Goal: Transaction & Acquisition: Purchase product/service

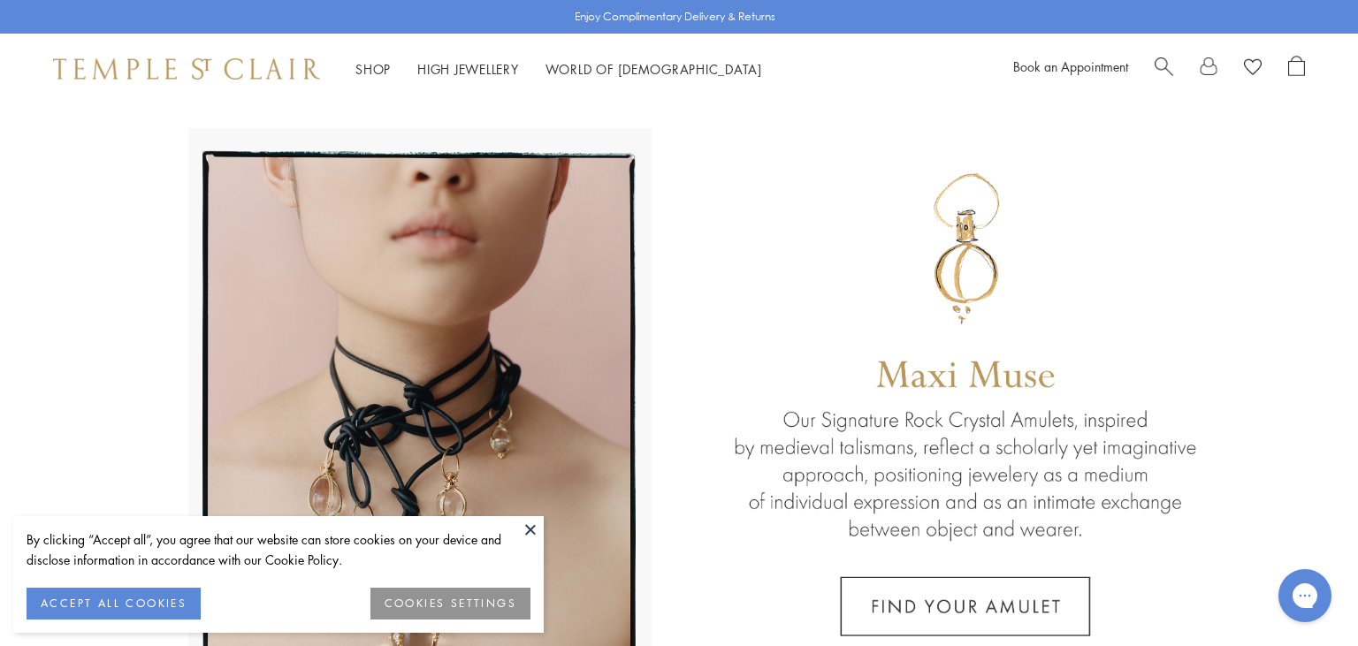
click at [532, 529] on button at bounding box center [530, 529] width 27 height 27
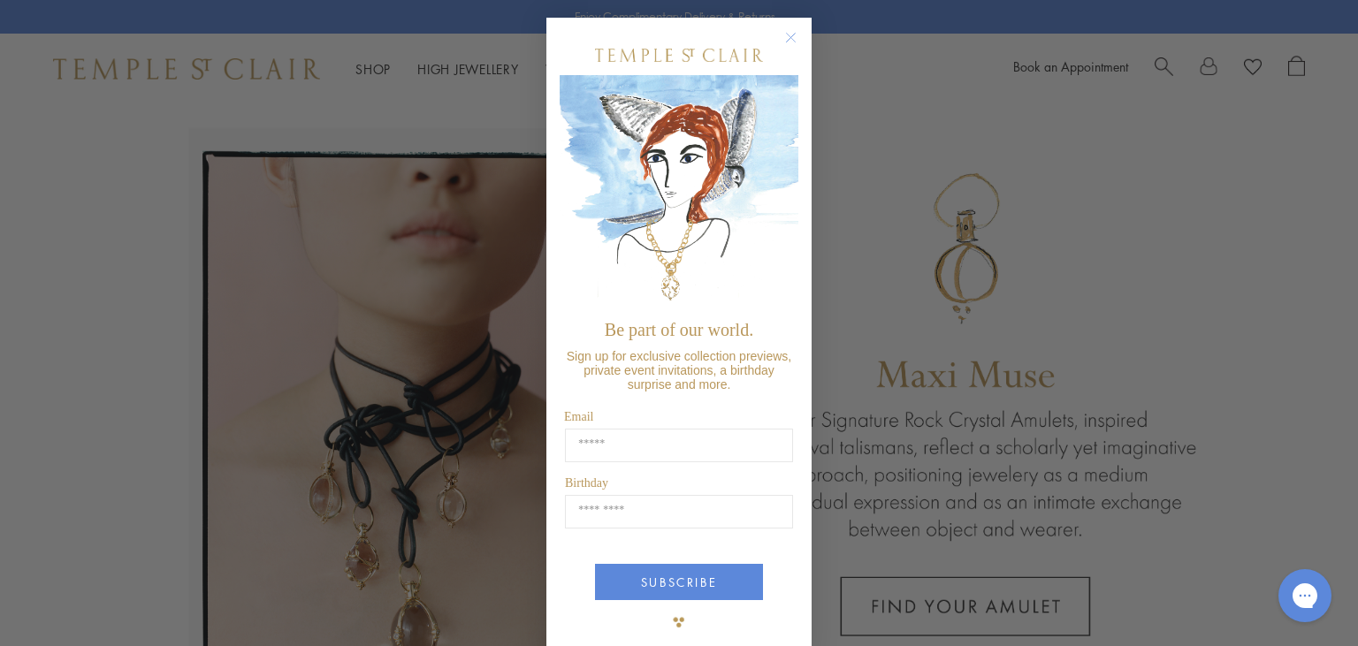
click at [795, 34] on icon "Close dialog" at bounding box center [791, 38] width 9 height 9
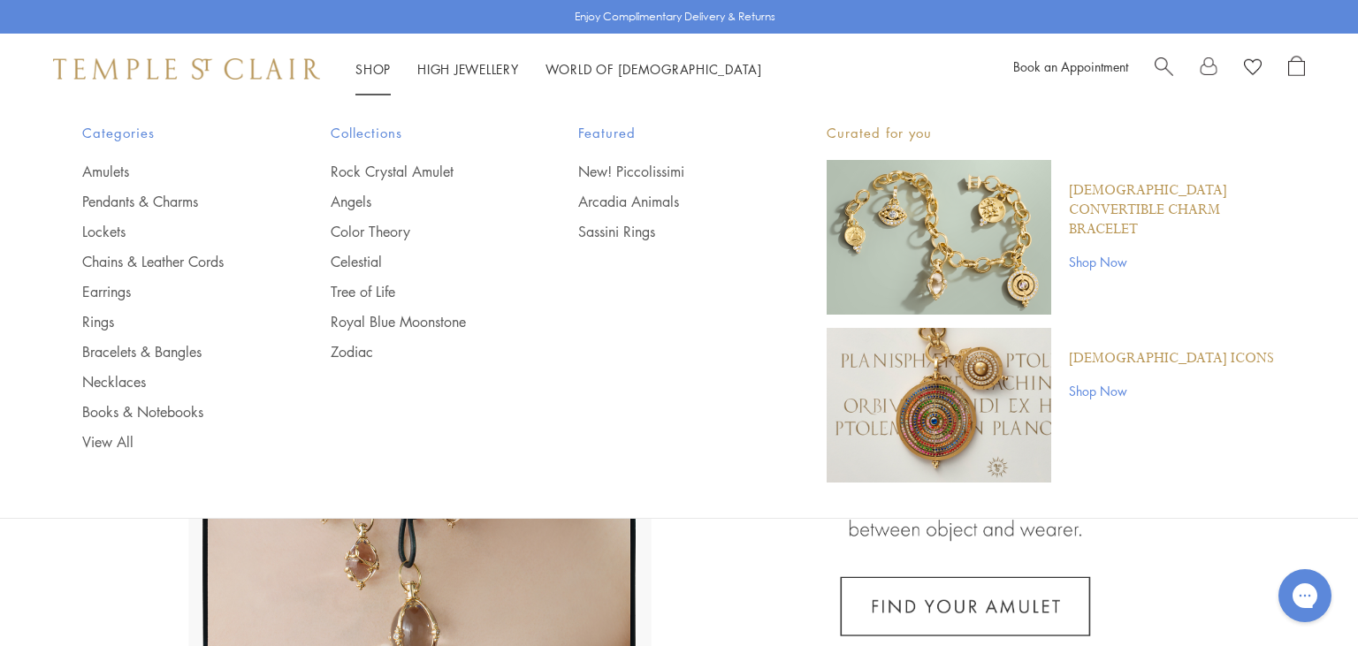
click at [362, 72] on link "Shop Shop" at bounding box center [372, 69] width 35 height 18
click at [126, 232] on link "Lockets" at bounding box center [171, 231] width 178 height 19
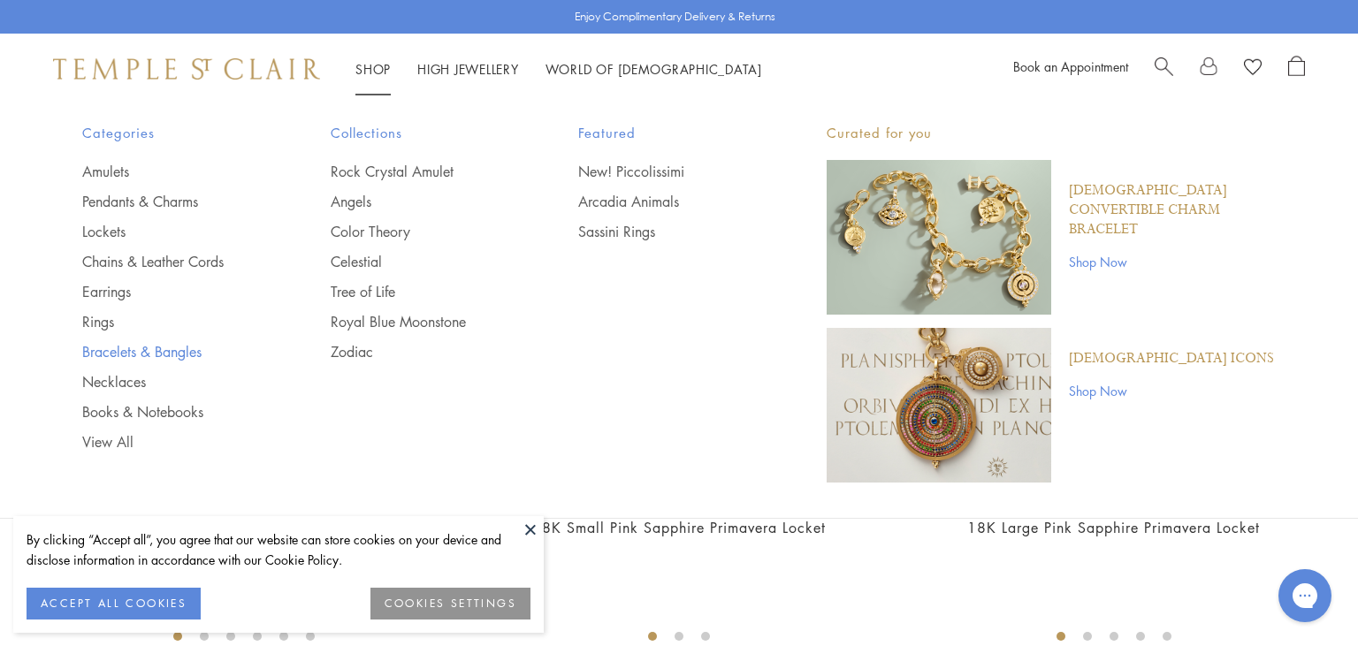
click at [148, 357] on link "Bracelets & Bangles" at bounding box center [171, 351] width 178 height 19
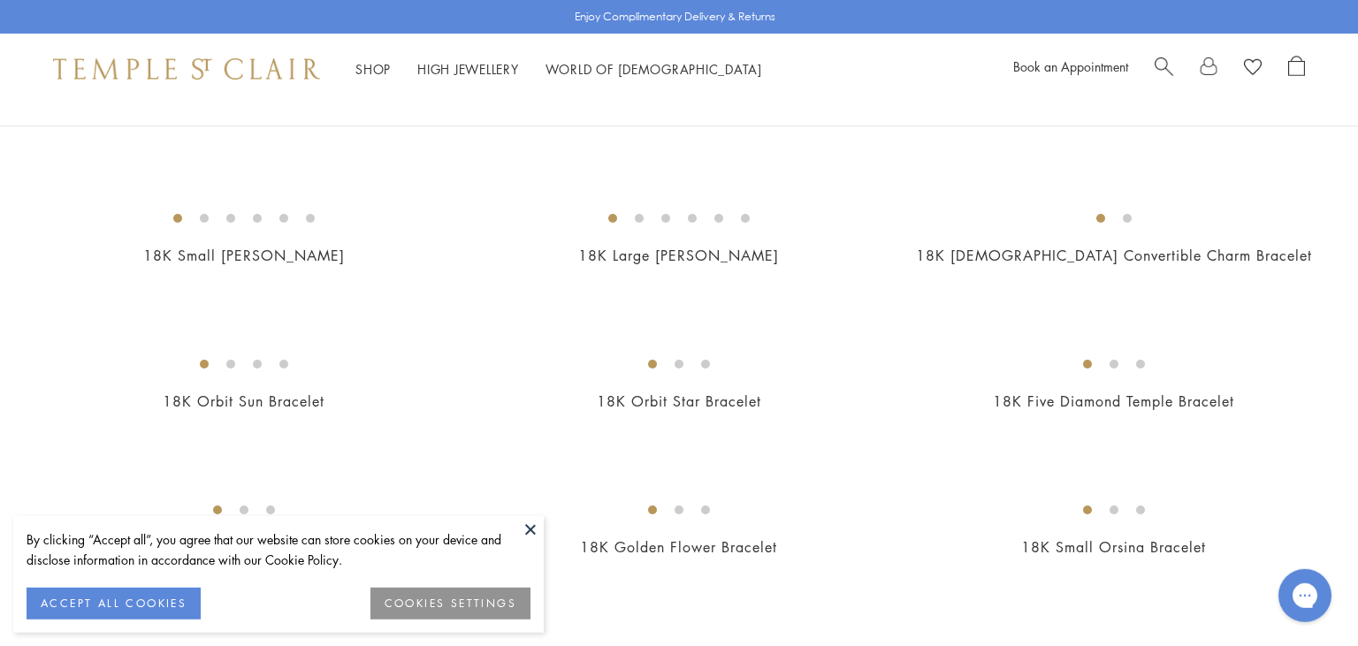
scroll to position [279, 0]
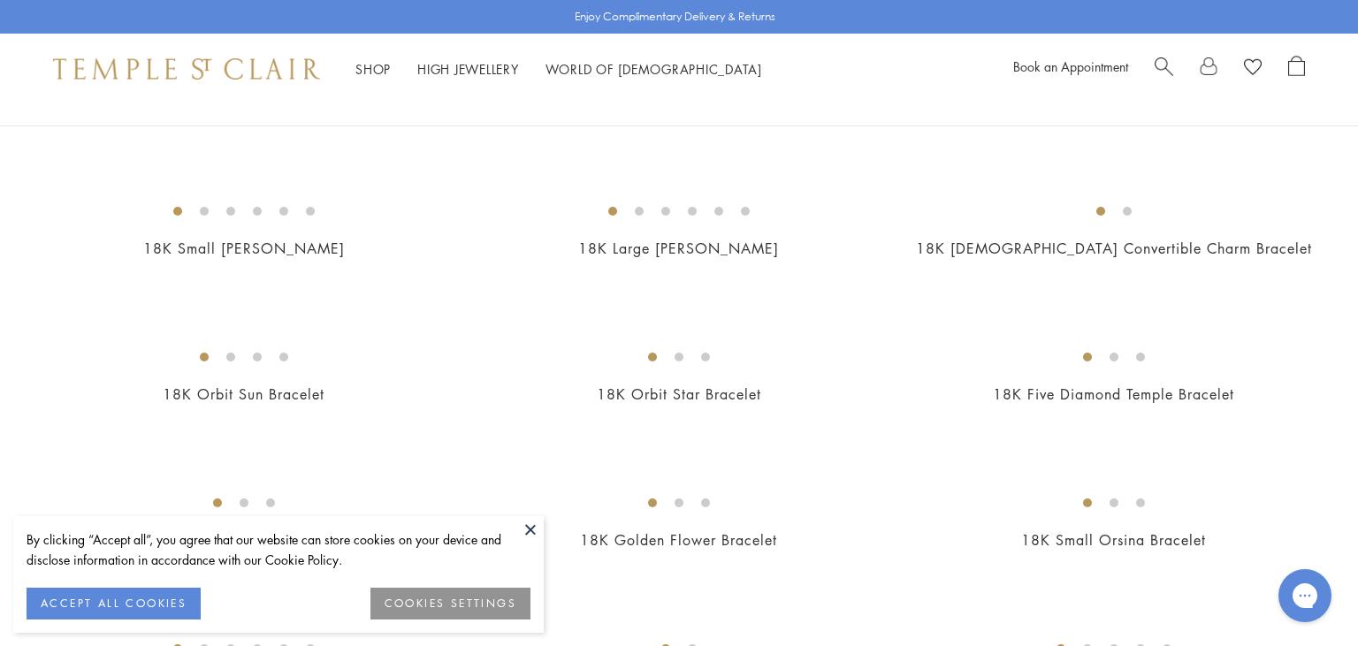
click at [1155, 67] on span "Search" at bounding box center [1163, 65] width 19 height 19
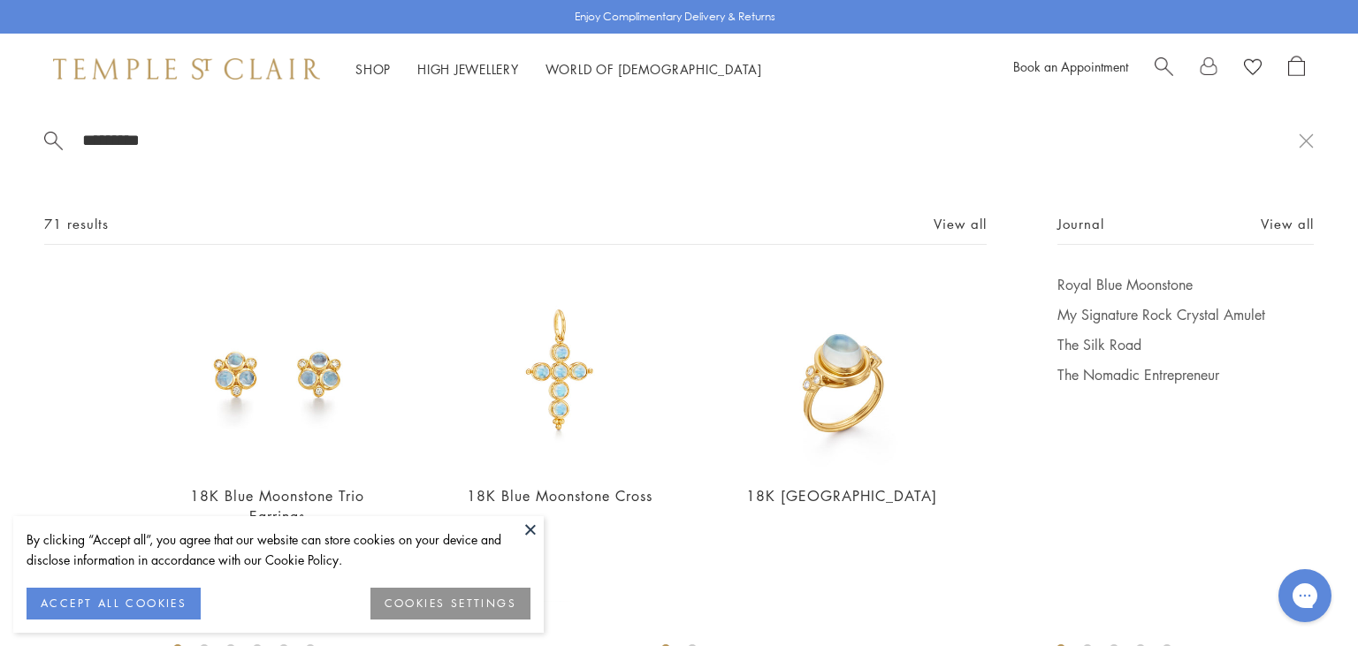
click at [217, 140] on input "*********" at bounding box center [689, 140] width 1218 height 20
type input "*********"
click at [170, 605] on button "ACCEPT ALL COOKIES" at bounding box center [114, 604] width 174 height 32
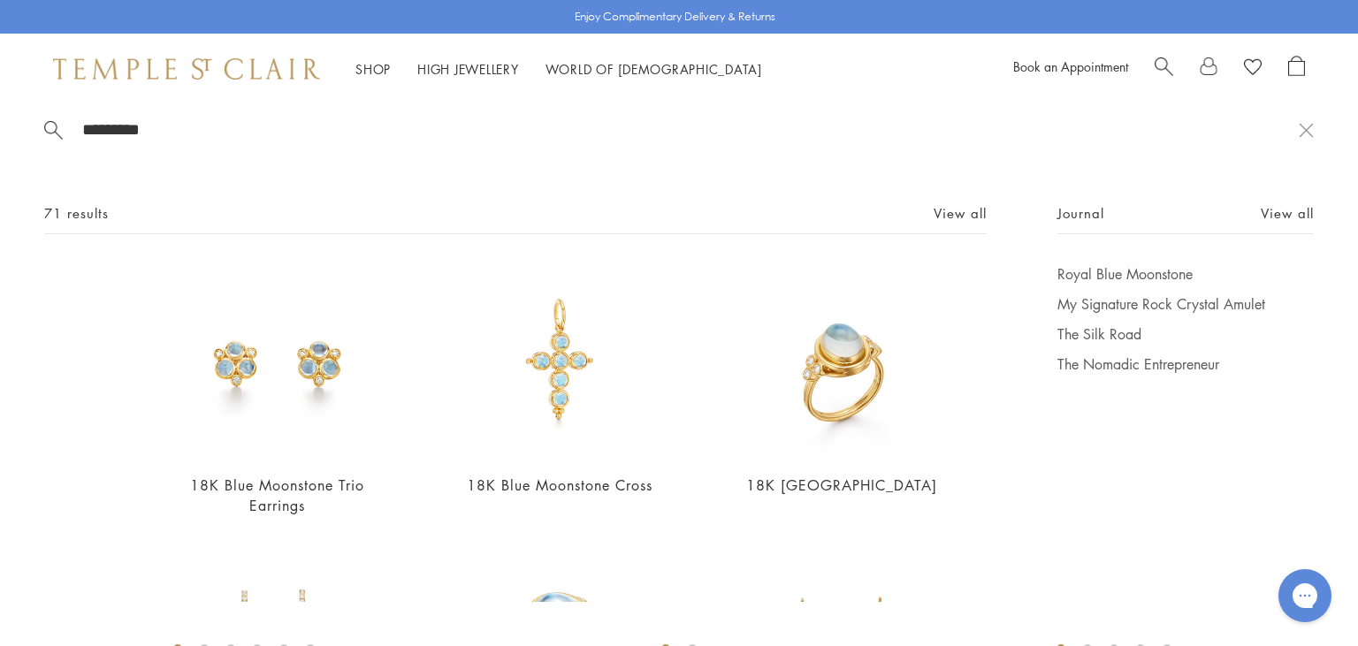
scroll to position [0, 0]
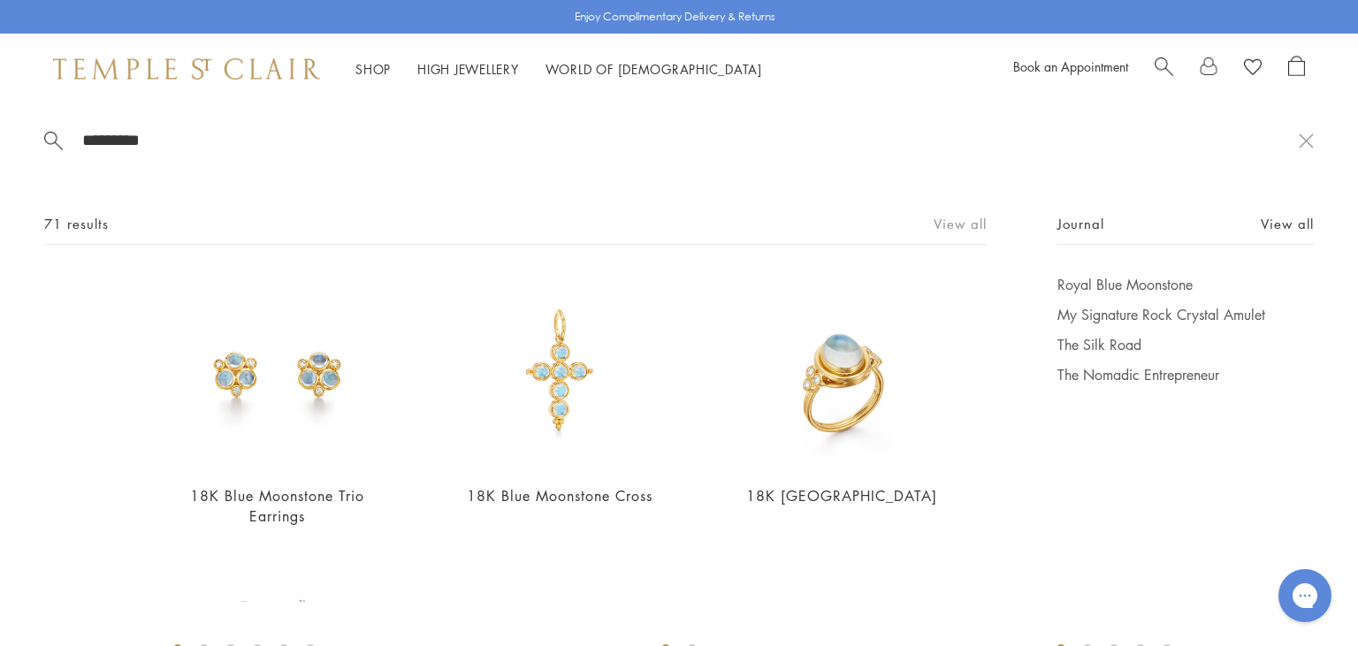
click at [969, 219] on link "View all" at bounding box center [959, 223] width 53 height 19
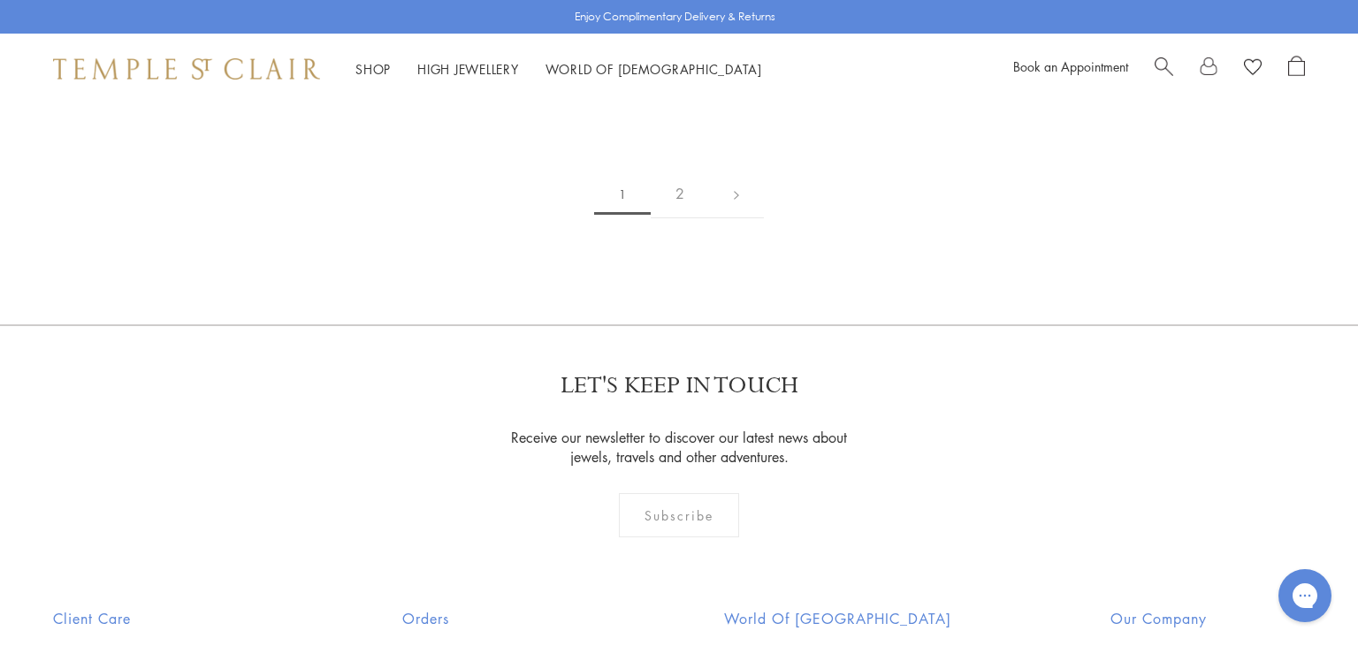
scroll to position [3546, 0]
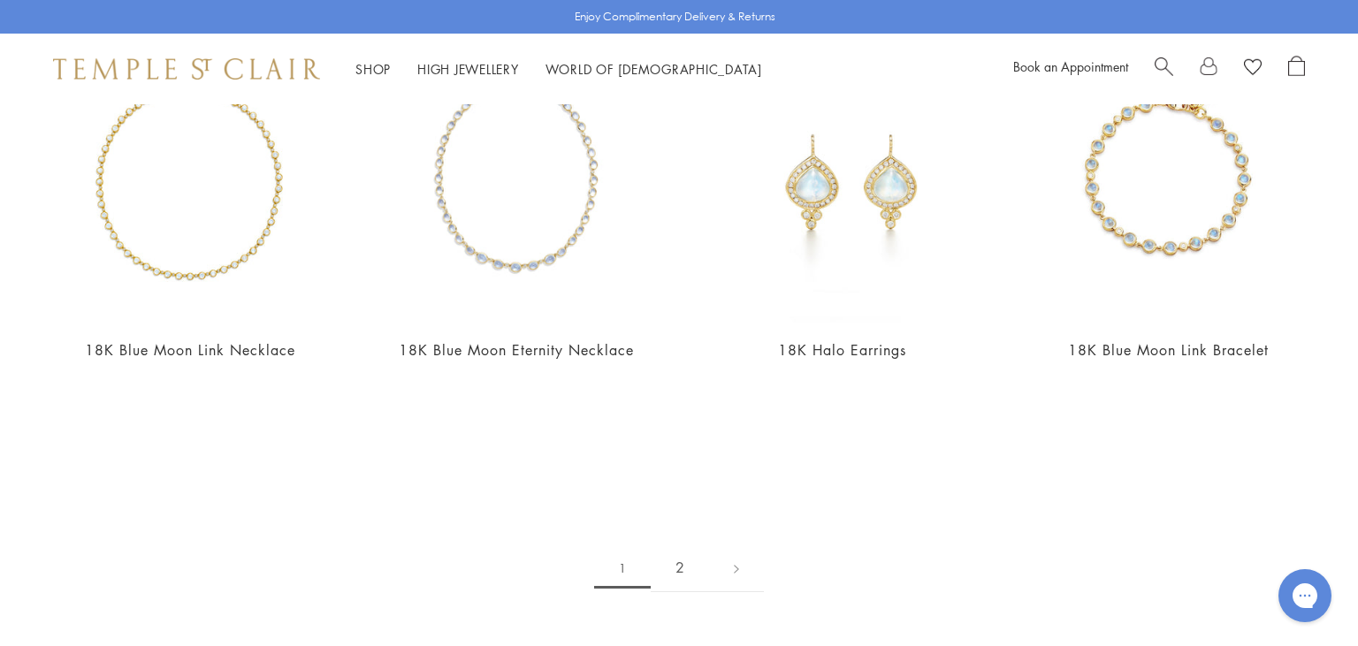
click at [673, 571] on link "2" at bounding box center [680, 568] width 58 height 49
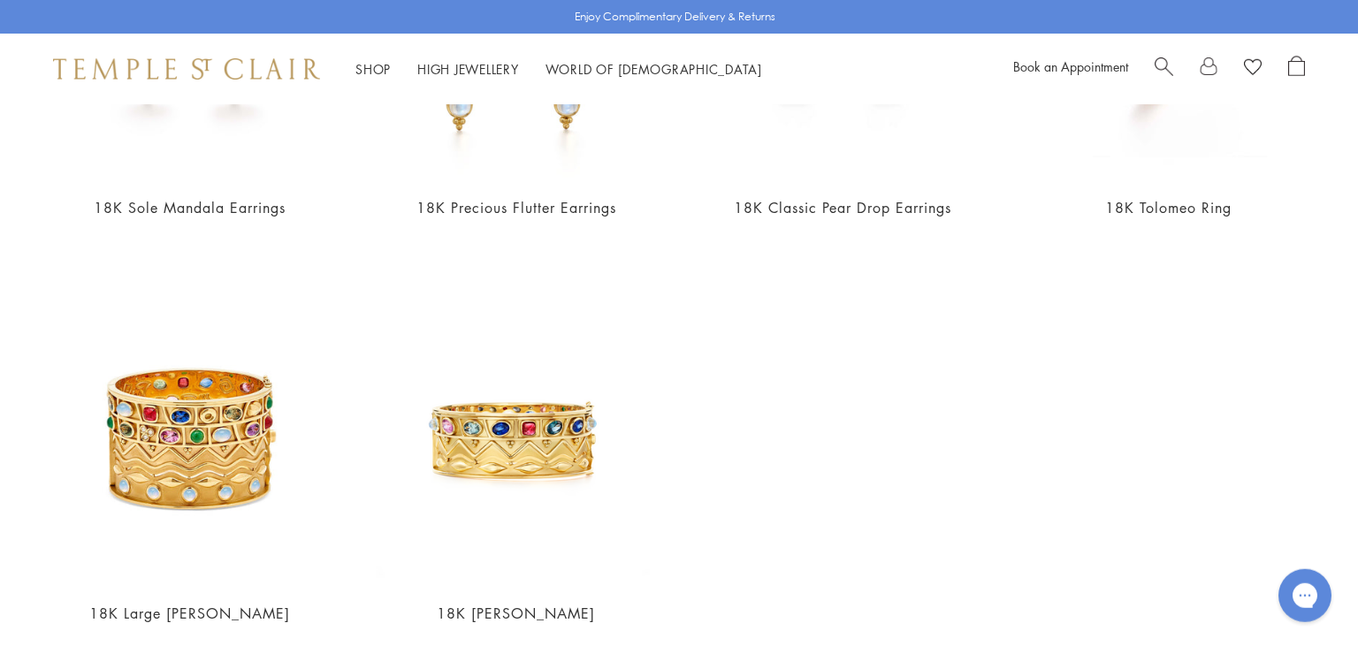
scroll to position [3453, 0]
